Goal: Find specific page/section: Find specific page/section

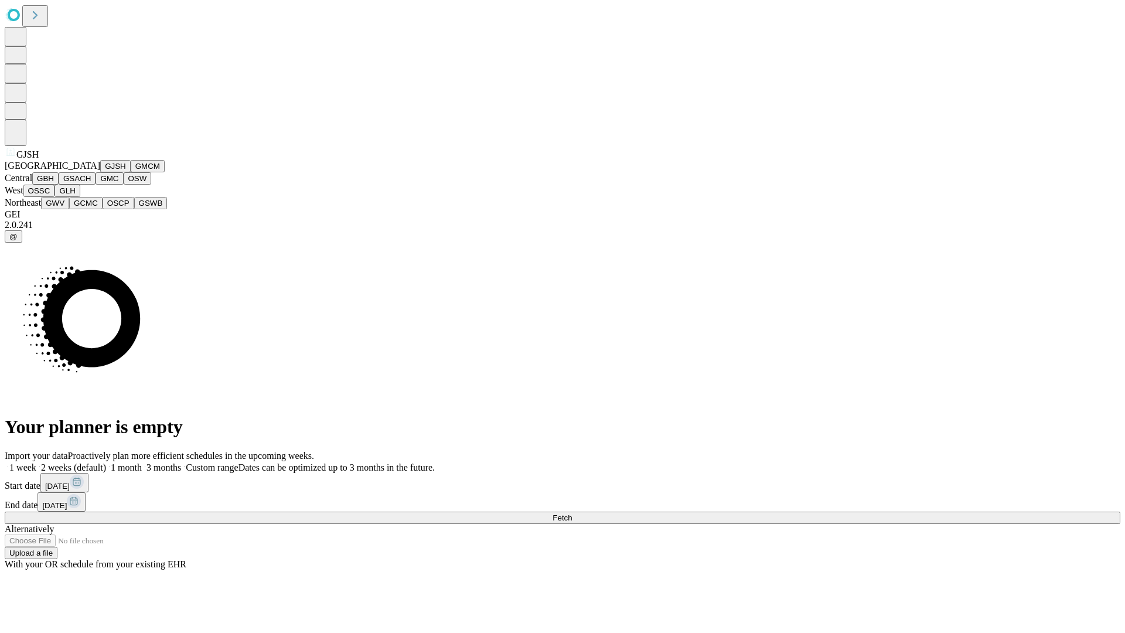
click at [100, 172] on button "GJSH" at bounding box center [115, 166] width 30 height 12
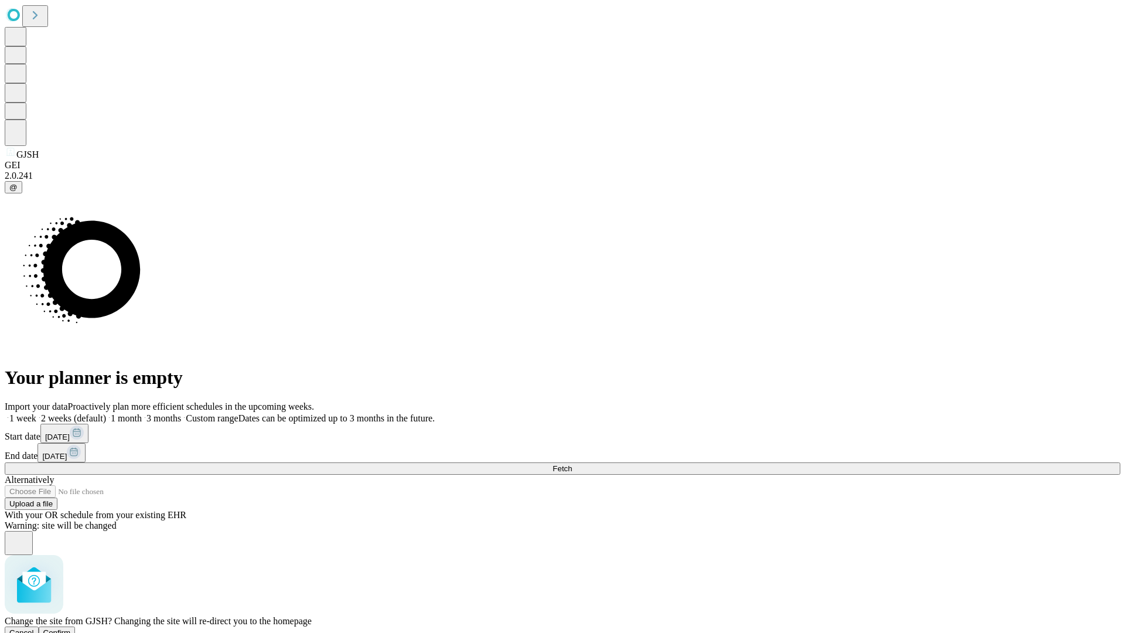
click at [71, 628] on span "Confirm" at bounding box center [57, 632] width 28 height 9
click at [572, 464] on span "Fetch" at bounding box center [562, 468] width 19 height 9
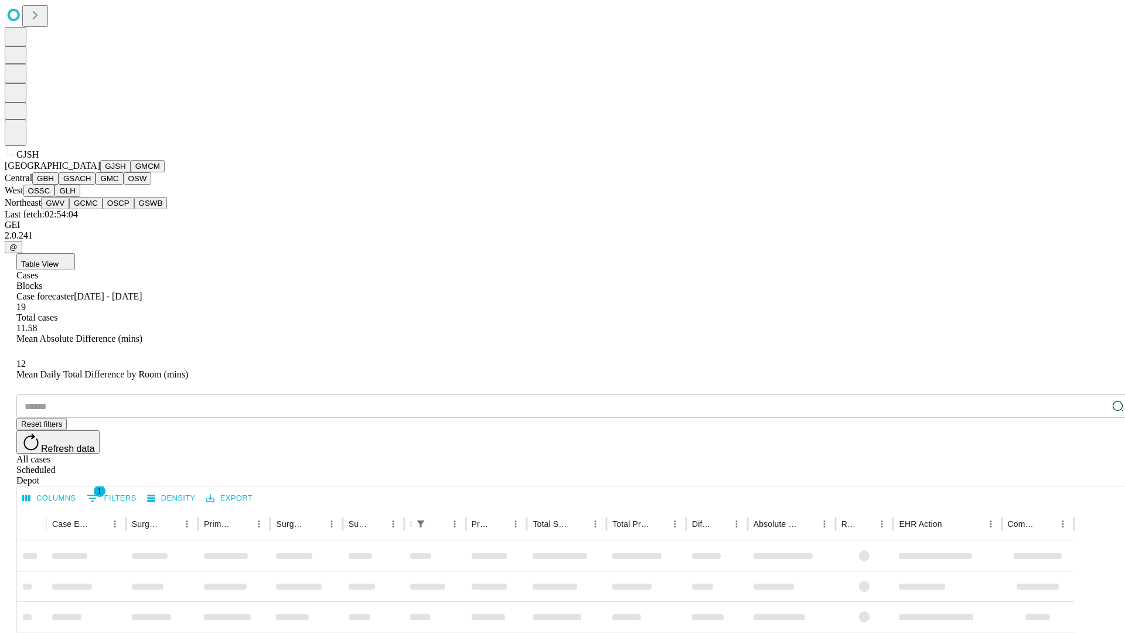
click at [131, 172] on button "GMCM" at bounding box center [148, 166] width 34 height 12
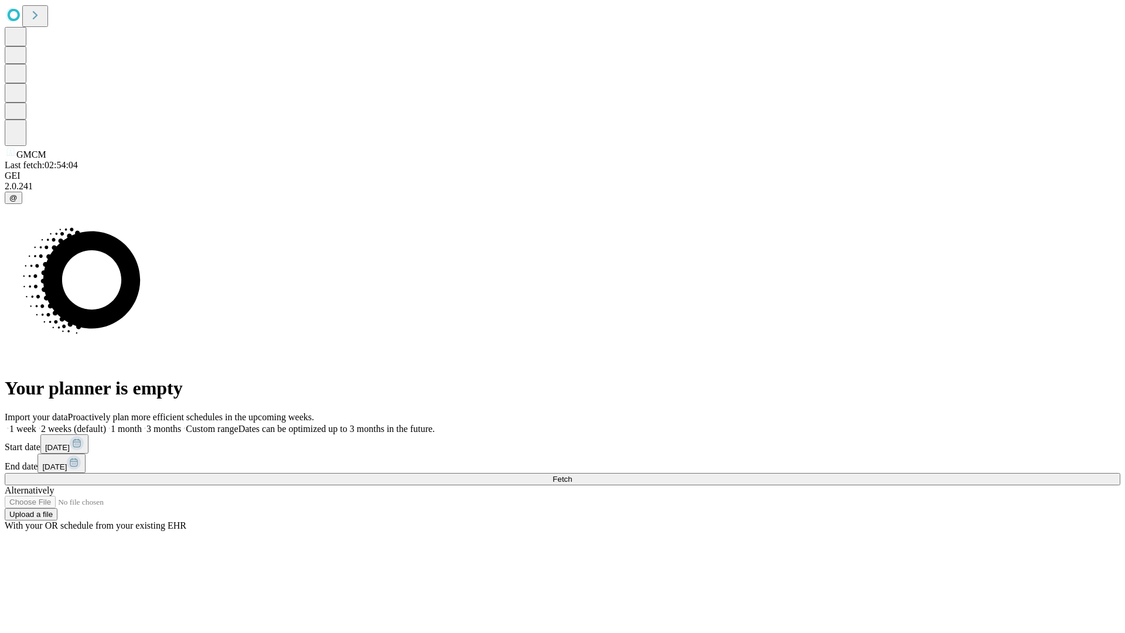
click at [572, 475] on span "Fetch" at bounding box center [562, 479] width 19 height 9
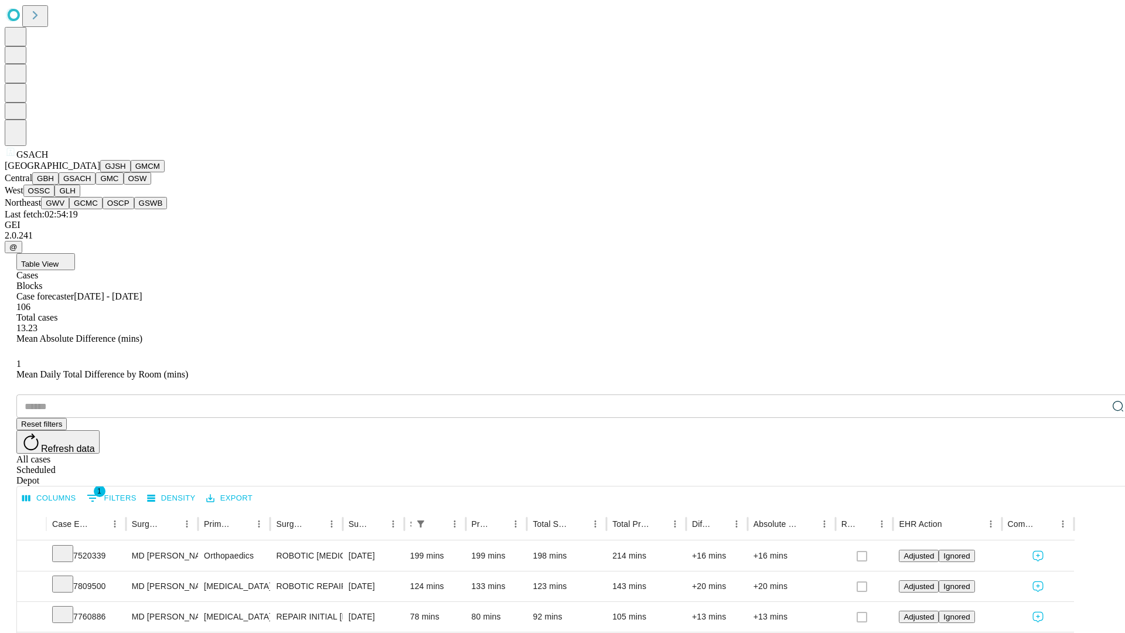
click at [96, 185] on button "GMC" at bounding box center [110, 178] width 28 height 12
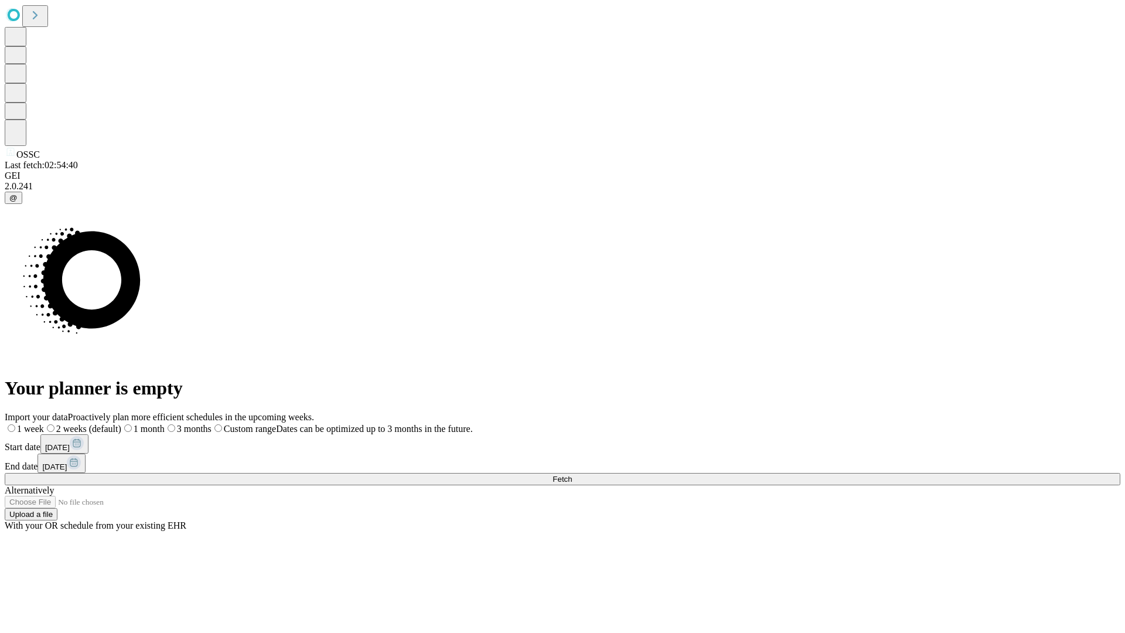
click at [572, 475] on span "Fetch" at bounding box center [562, 479] width 19 height 9
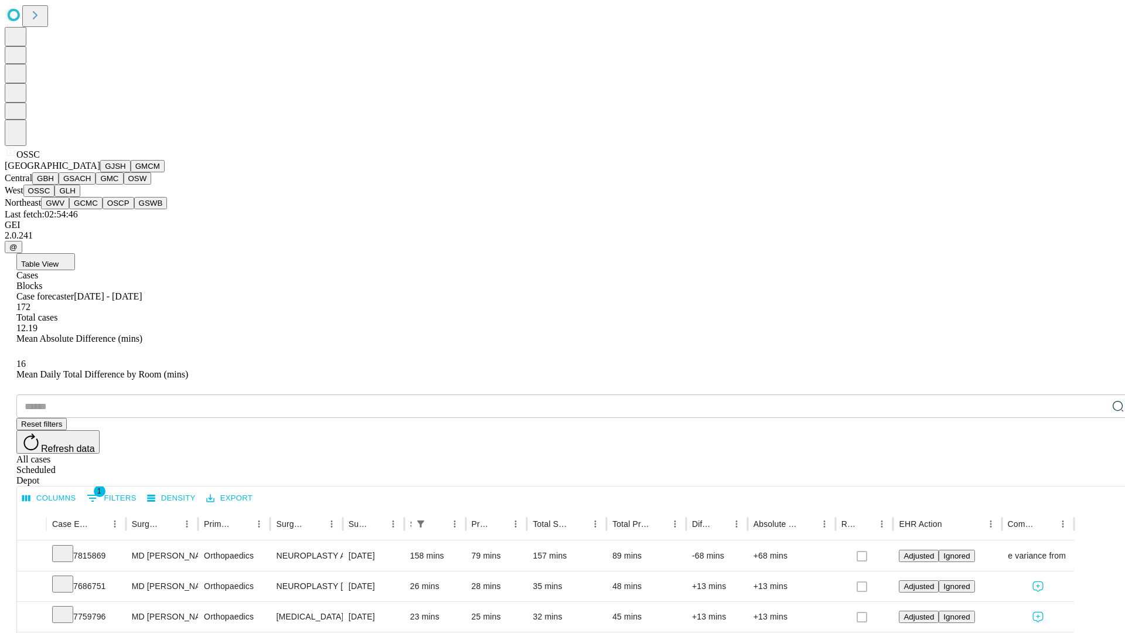
click at [80, 197] on button "GLH" at bounding box center [66, 191] width 25 height 12
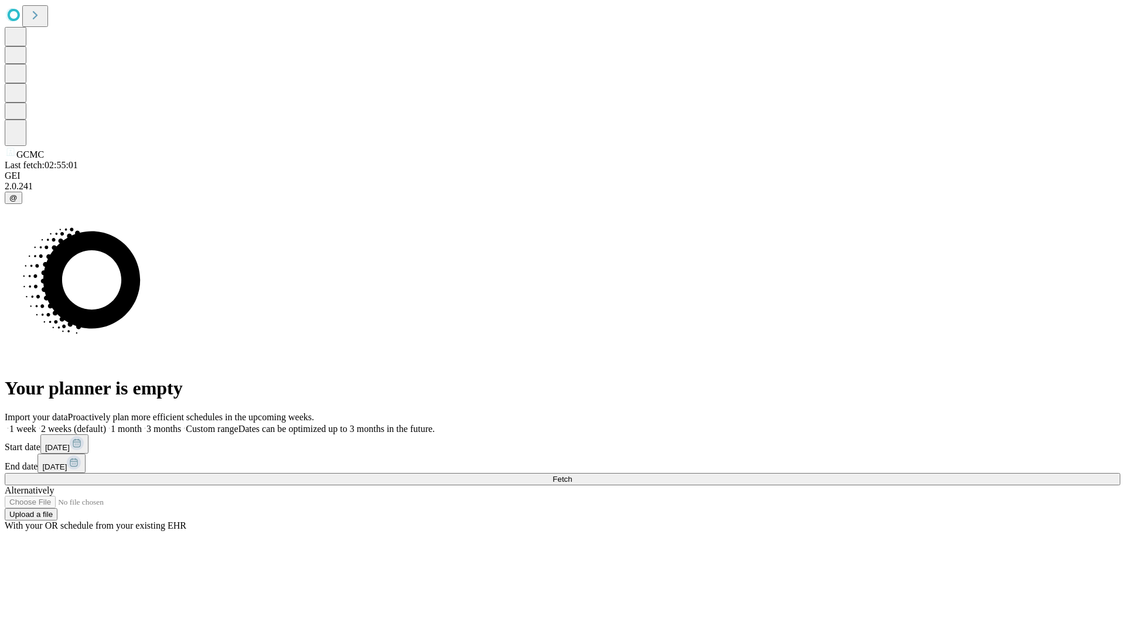
click at [572, 475] on span "Fetch" at bounding box center [562, 479] width 19 height 9
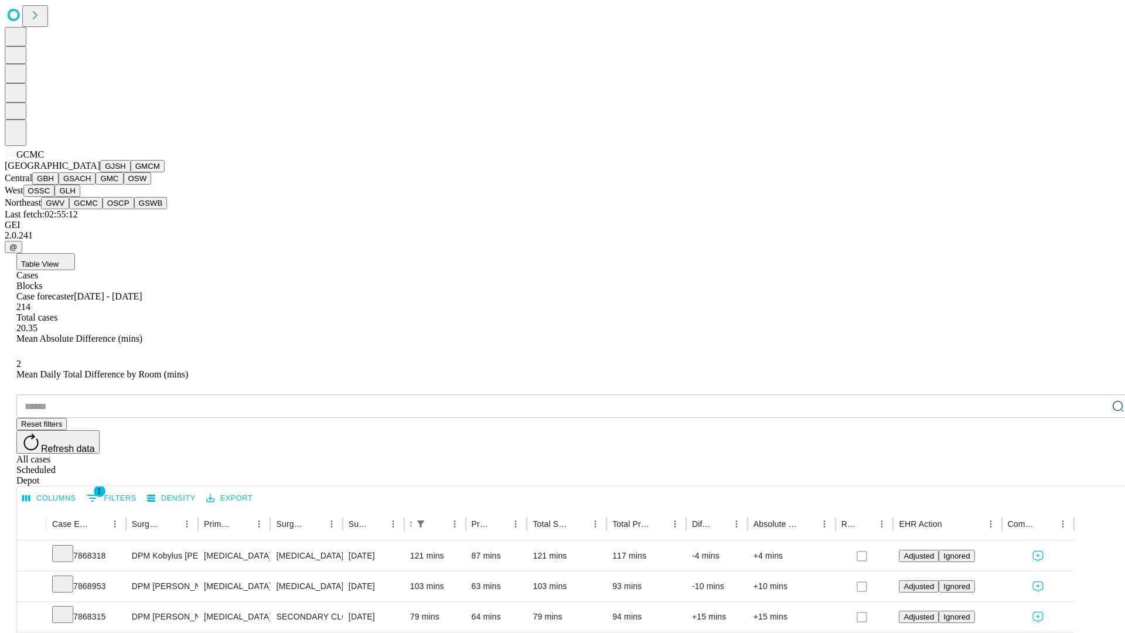
click at [103, 209] on button "OSCP" at bounding box center [119, 203] width 32 height 12
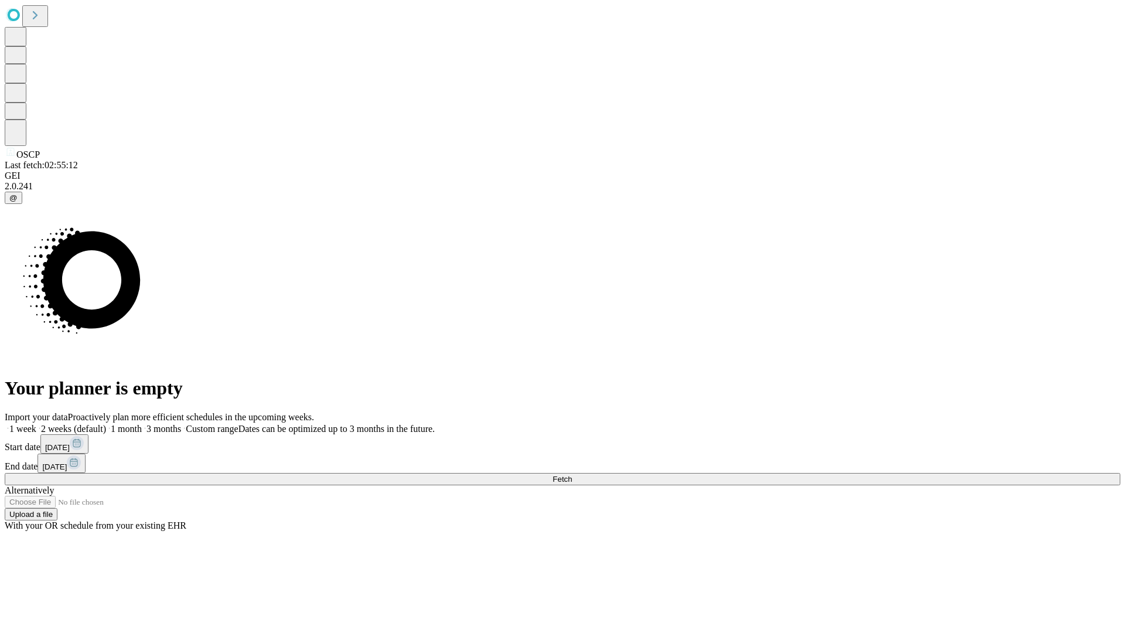
click at [572, 475] on span "Fetch" at bounding box center [562, 479] width 19 height 9
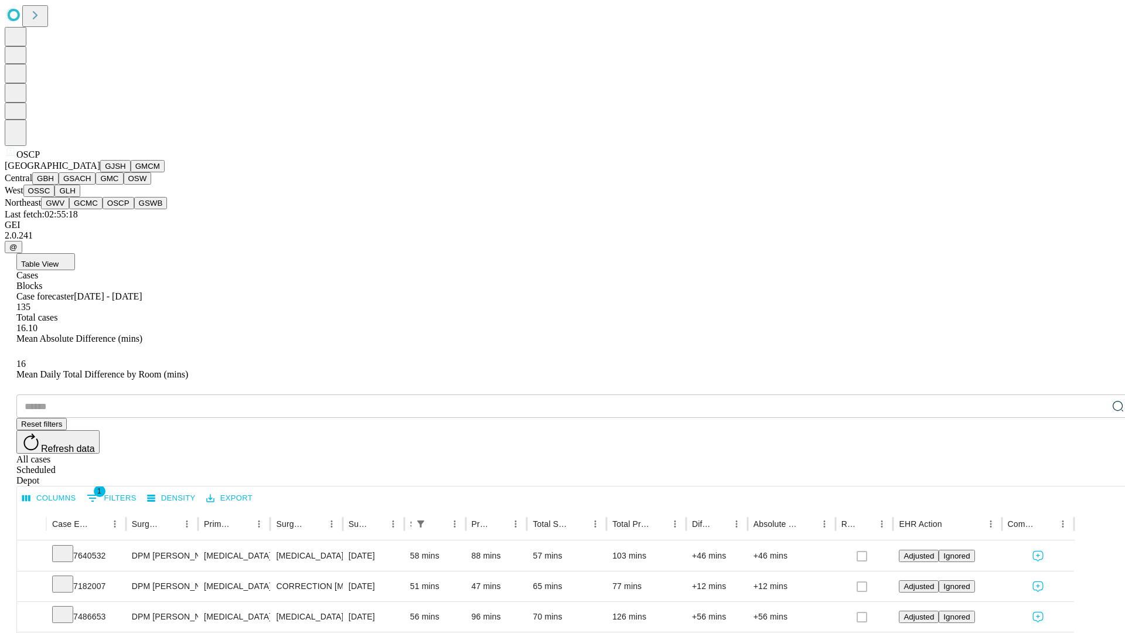
click at [134, 209] on button "GSWB" at bounding box center [150, 203] width 33 height 12
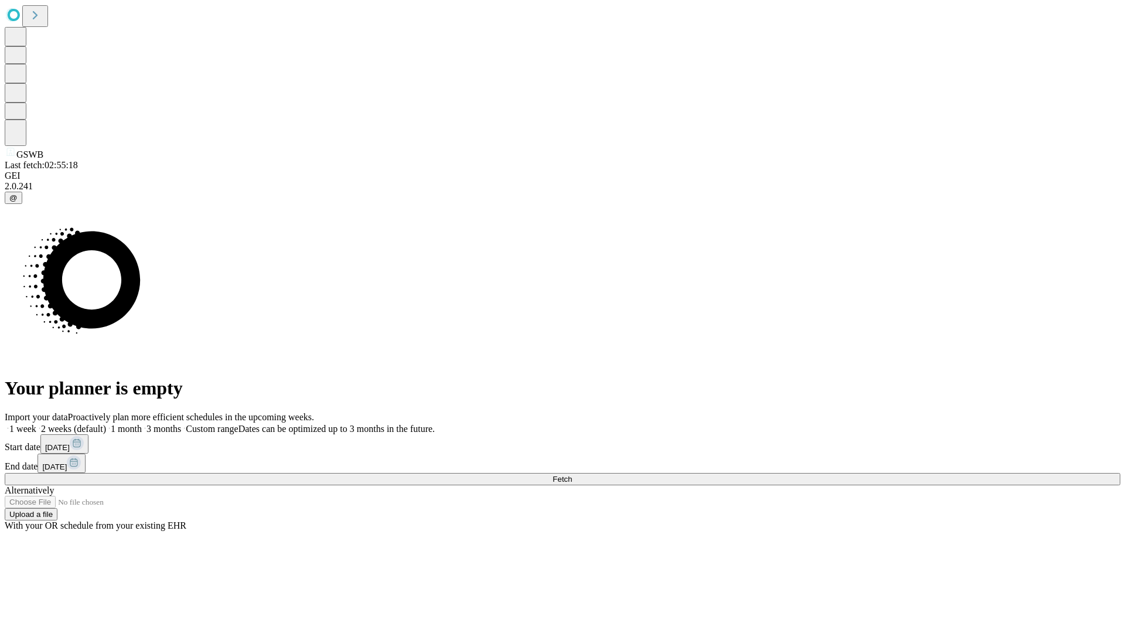
click at [572, 475] on span "Fetch" at bounding box center [562, 479] width 19 height 9
